Goal: Task Accomplishment & Management: Manage account settings

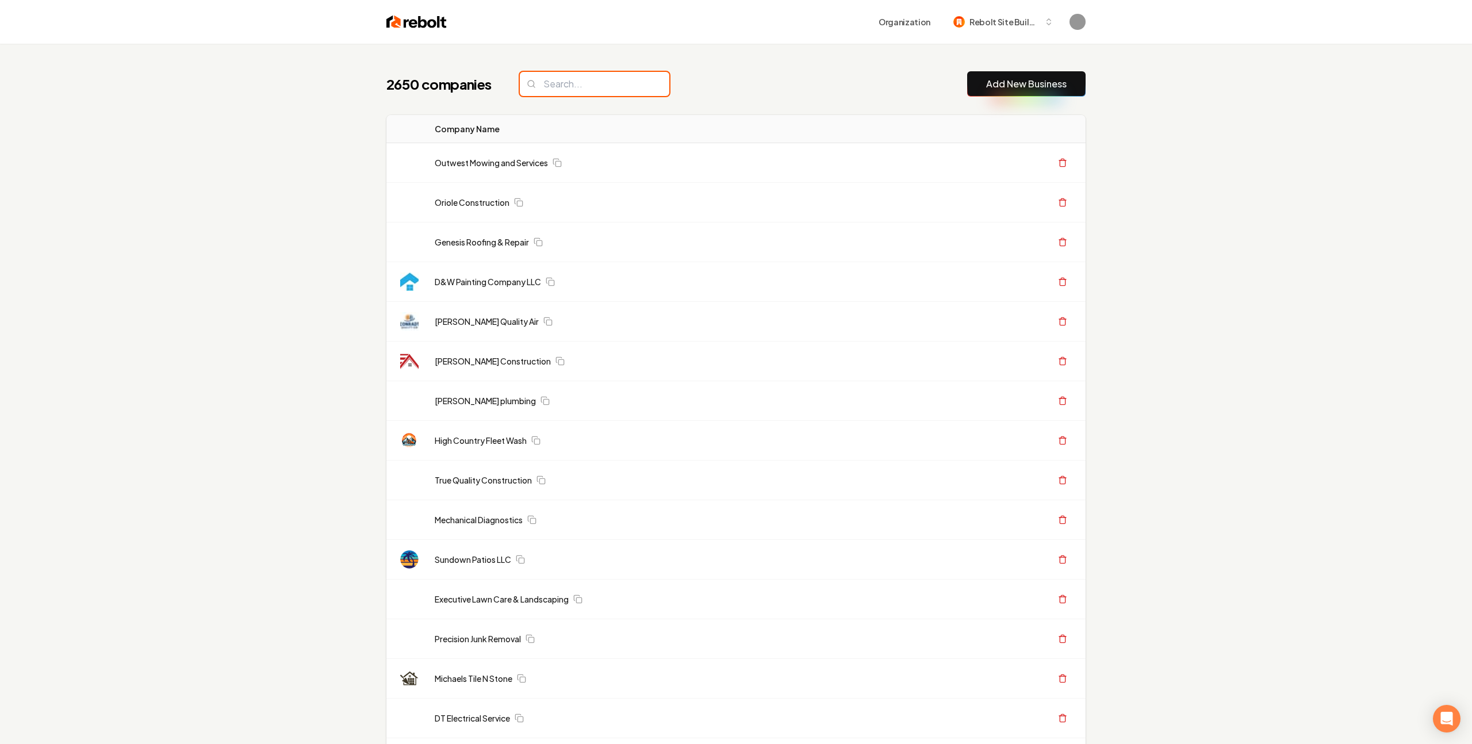
click at [547, 82] on input "search" at bounding box center [594, 84] width 149 height 24
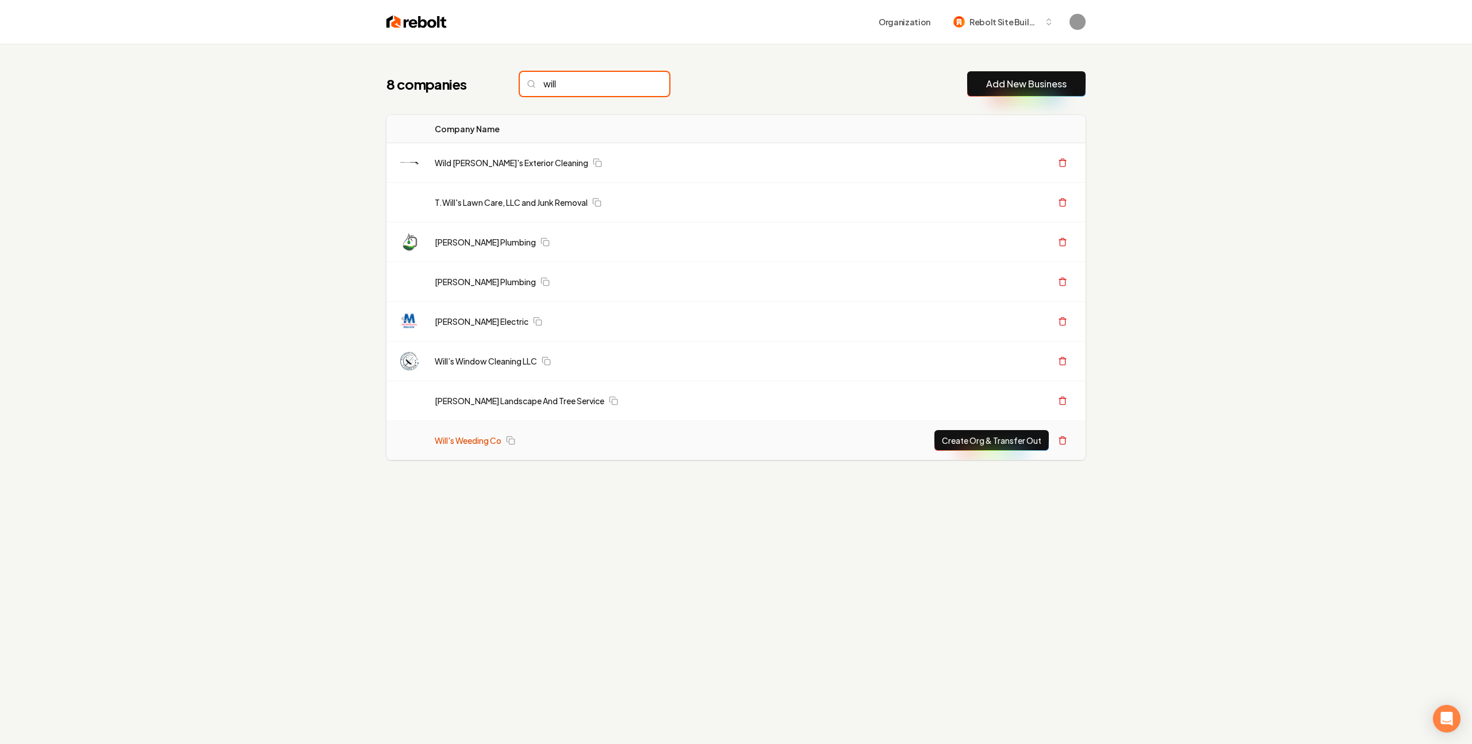
type input "will"
click at [460, 440] on link "Will's Weeding Co" at bounding box center [468, 440] width 67 height 11
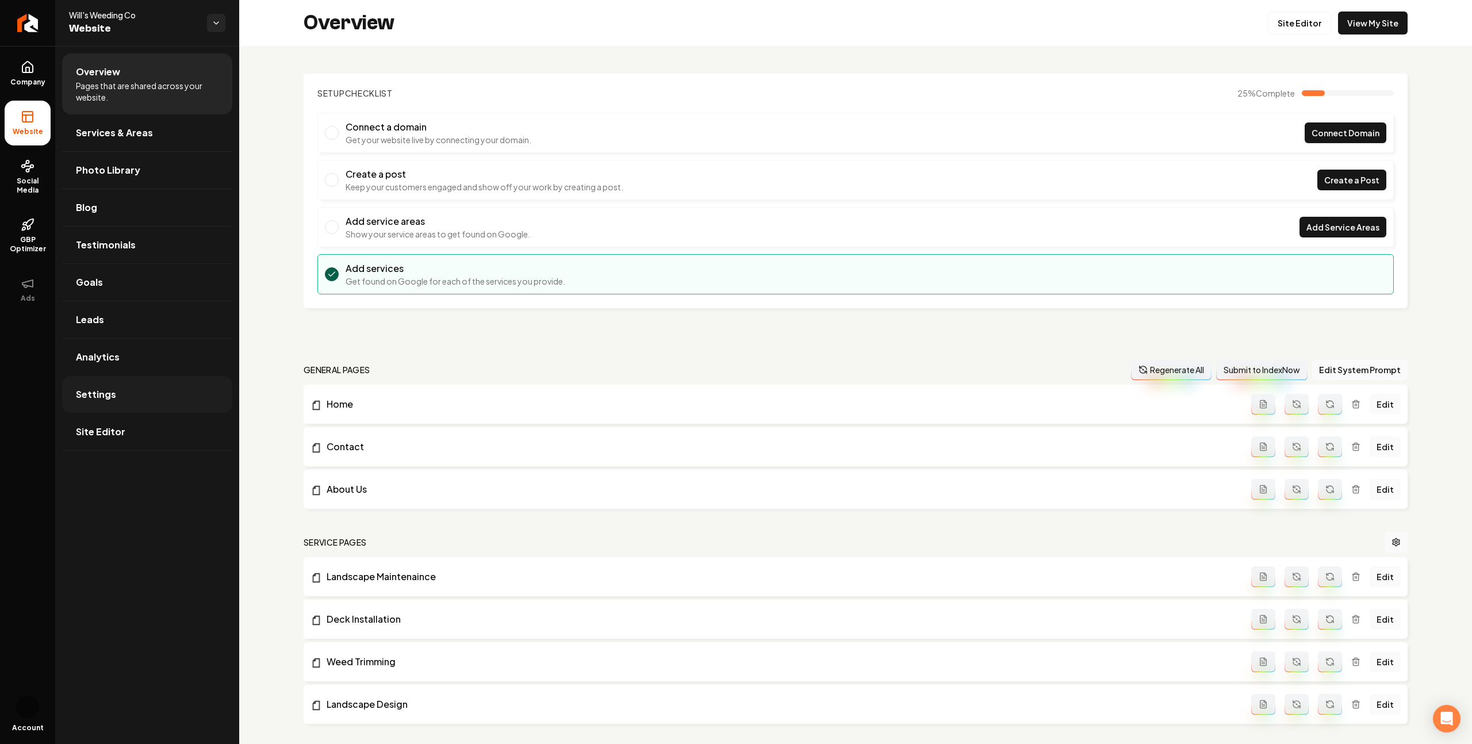
click at [106, 398] on span "Settings" at bounding box center [96, 394] width 40 height 14
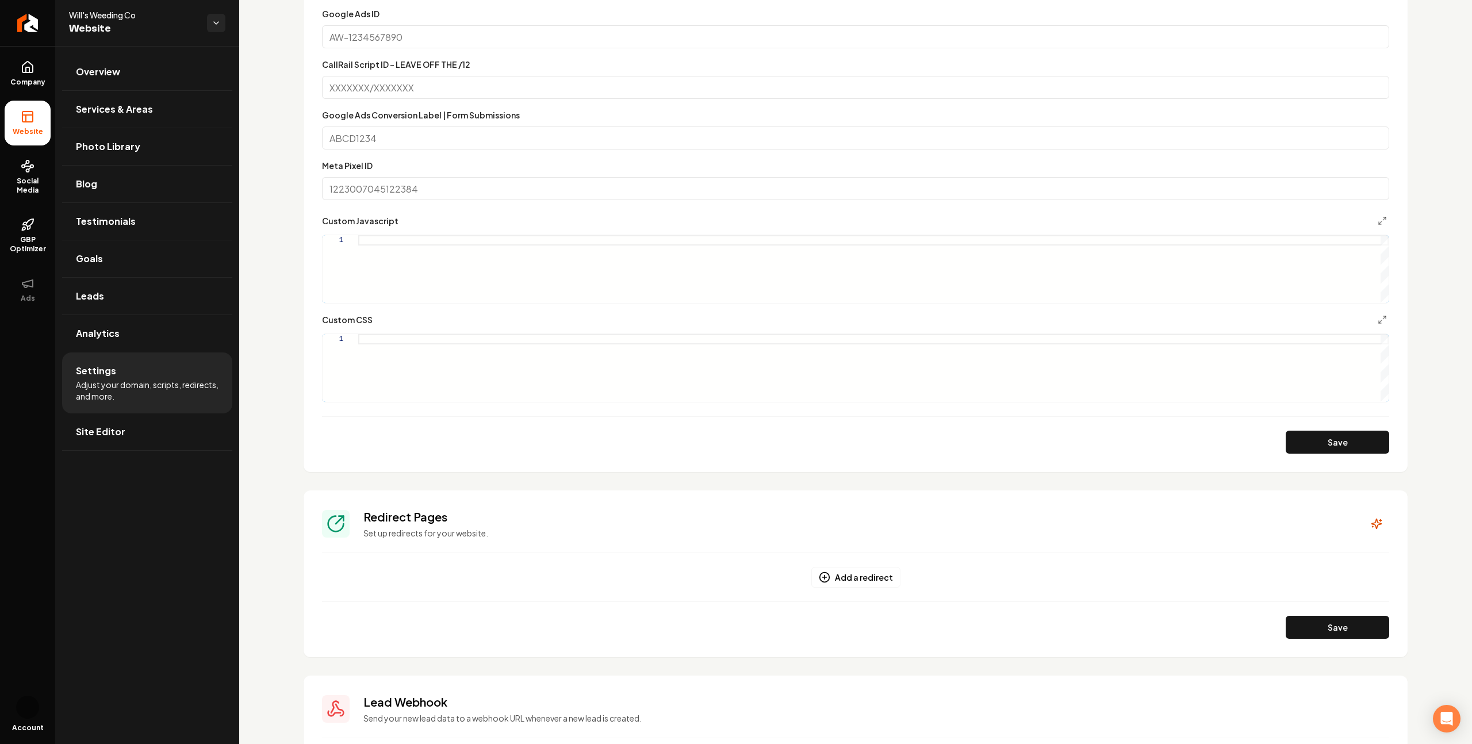
scroll to position [422, 0]
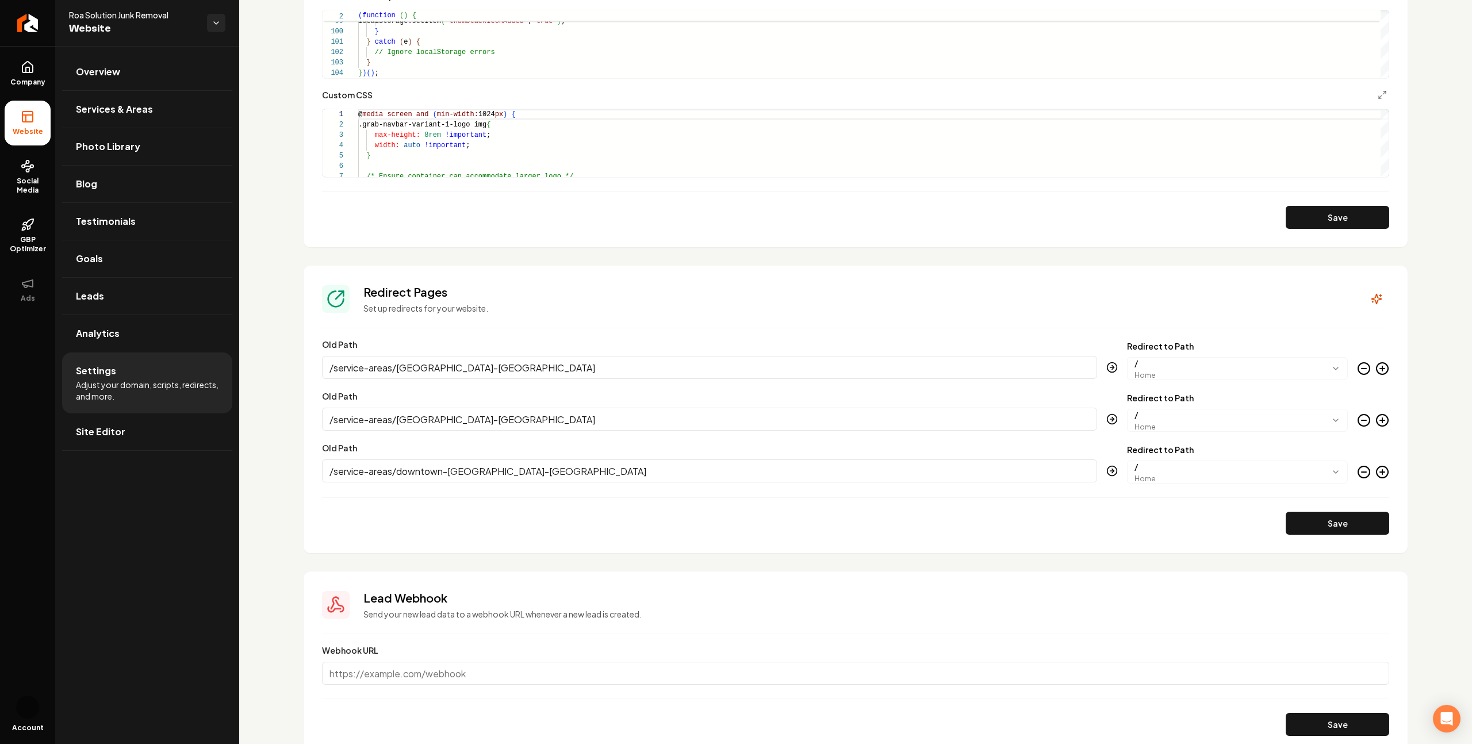
scroll to position [982, 0]
